Goal: Information Seeking & Learning: Learn about a topic

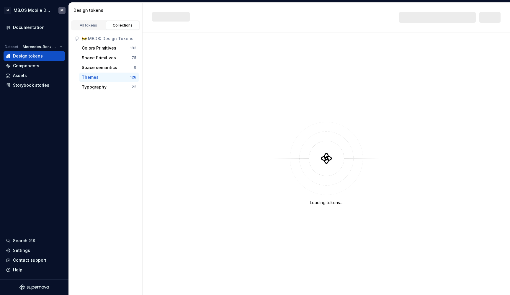
click at [98, 78] on div "Themes" at bounding box center [106, 77] width 48 height 6
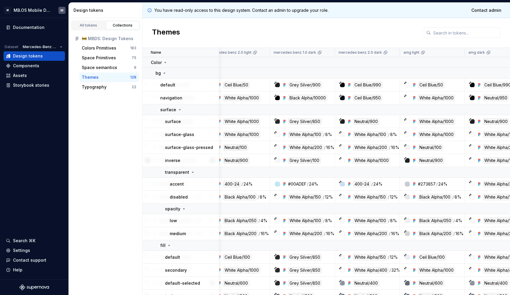
scroll to position [0, 133]
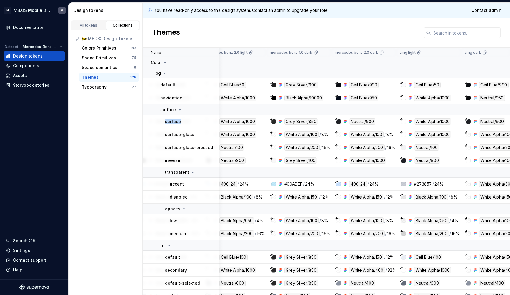
drag, startPoint x: 165, startPoint y: 120, endPoint x: 221, endPoint y: 120, distance: 56.0
click at [219, 120] on td "surface" at bounding box center [180, 121] width 77 height 13
drag, startPoint x: 377, startPoint y: 121, endPoint x: 351, endPoint y: 121, distance: 26.8
click at [351, 121] on div "Neutral/900" at bounding box center [365, 121] width 60 height 6
click at [281, 35] on div "Themes" at bounding box center [325, 33] width 367 height 30
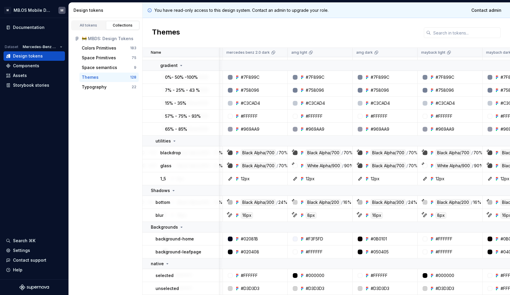
scroll to position [1901, 230]
